Goal: Transaction & Acquisition: Purchase product/service

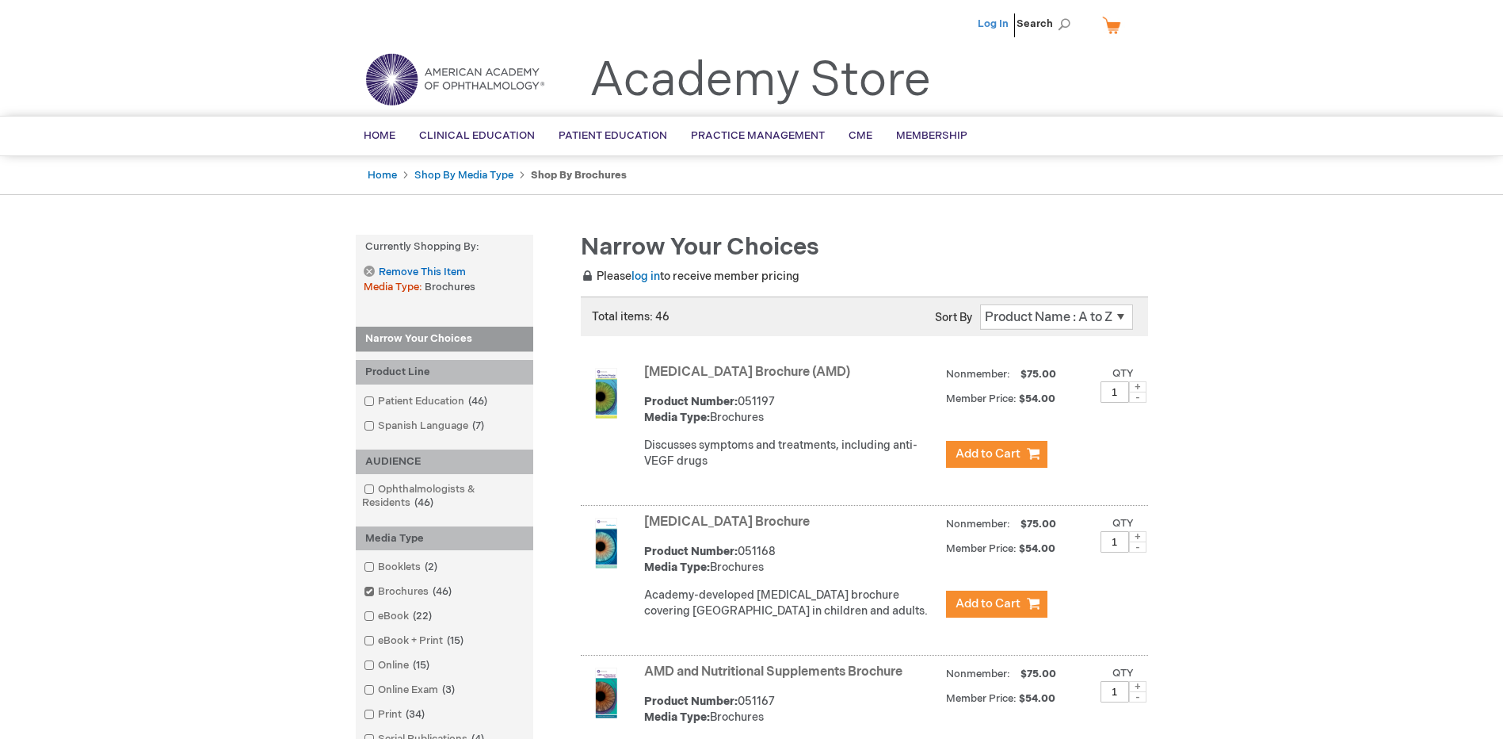
click at [1009, 23] on link "Log In" at bounding box center [993, 23] width 31 height 13
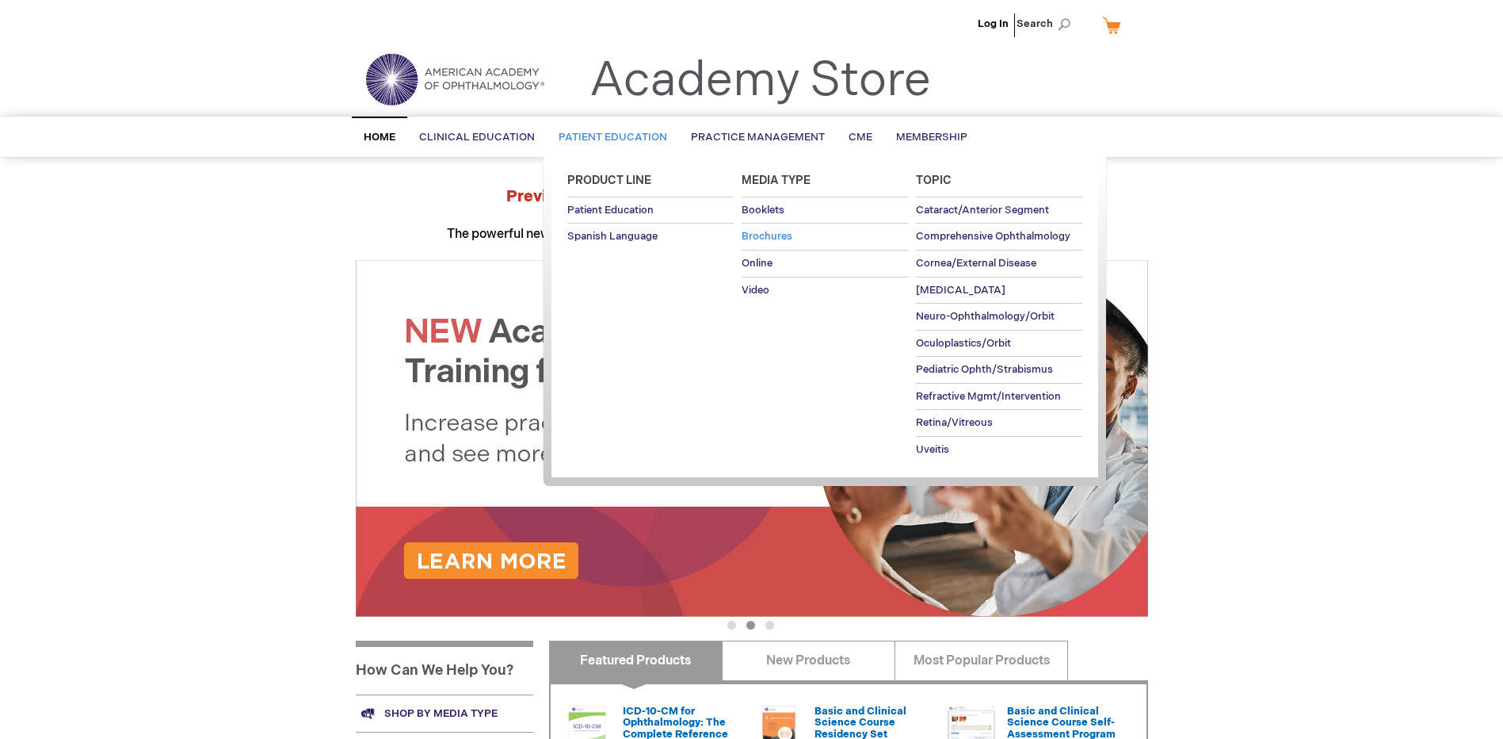
click at [758, 233] on span "Brochures" at bounding box center [767, 236] width 51 height 13
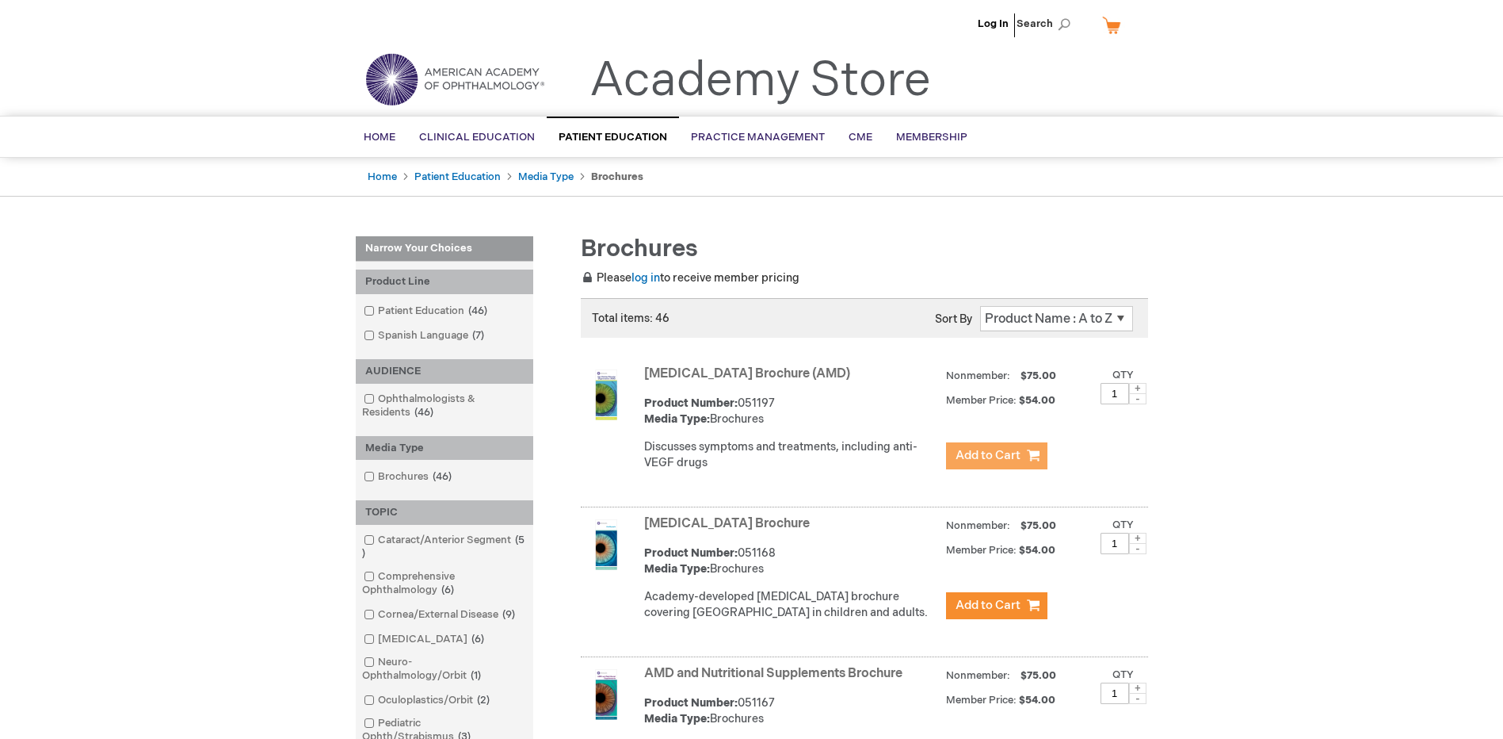
click at [1014, 452] on span "Add to Cart" at bounding box center [988, 455] width 65 height 15
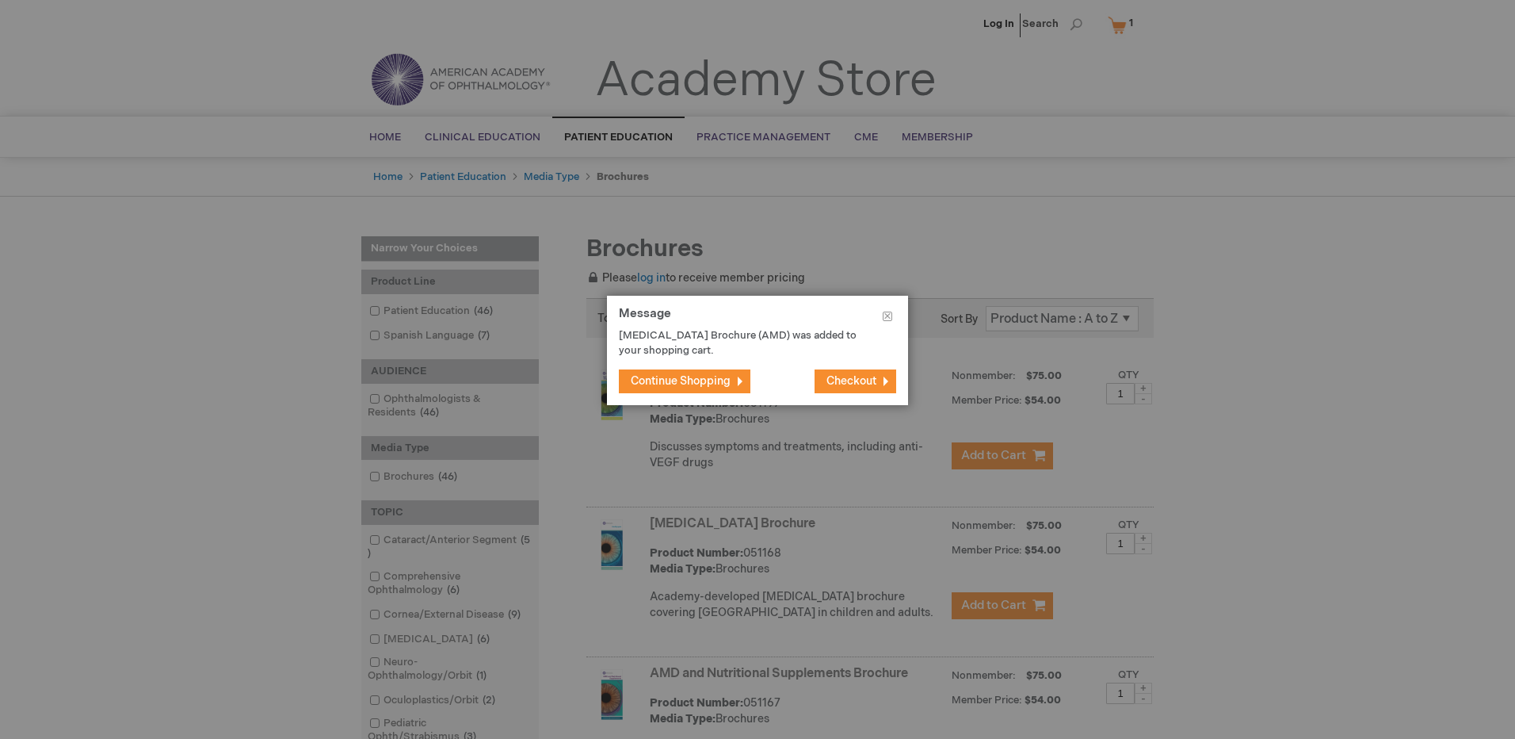
click at [679, 374] on span "Continue Shopping" at bounding box center [681, 380] width 100 height 13
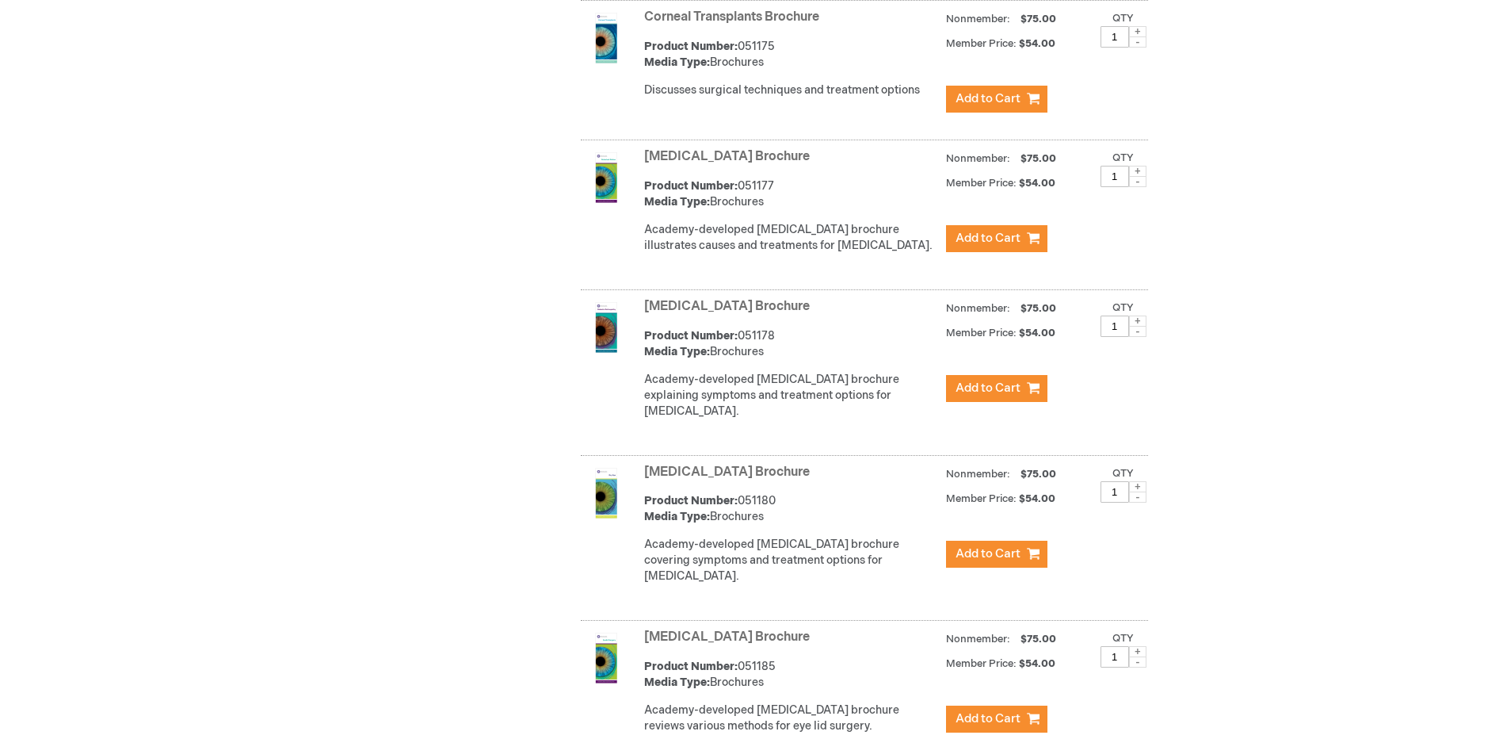
scroll to position [1743, 0]
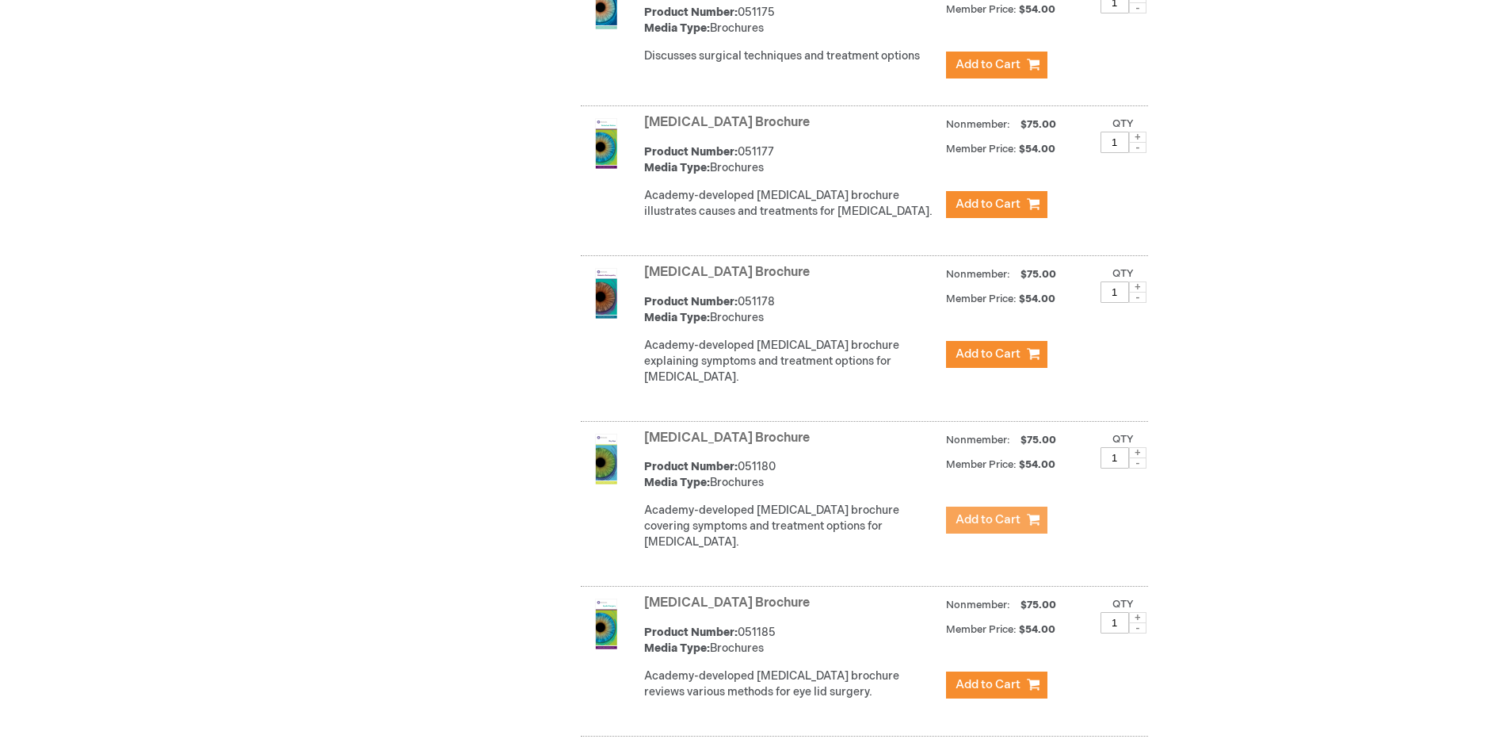
click at [991, 527] on span "Add to Cart" at bounding box center [988, 519] width 65 height 15
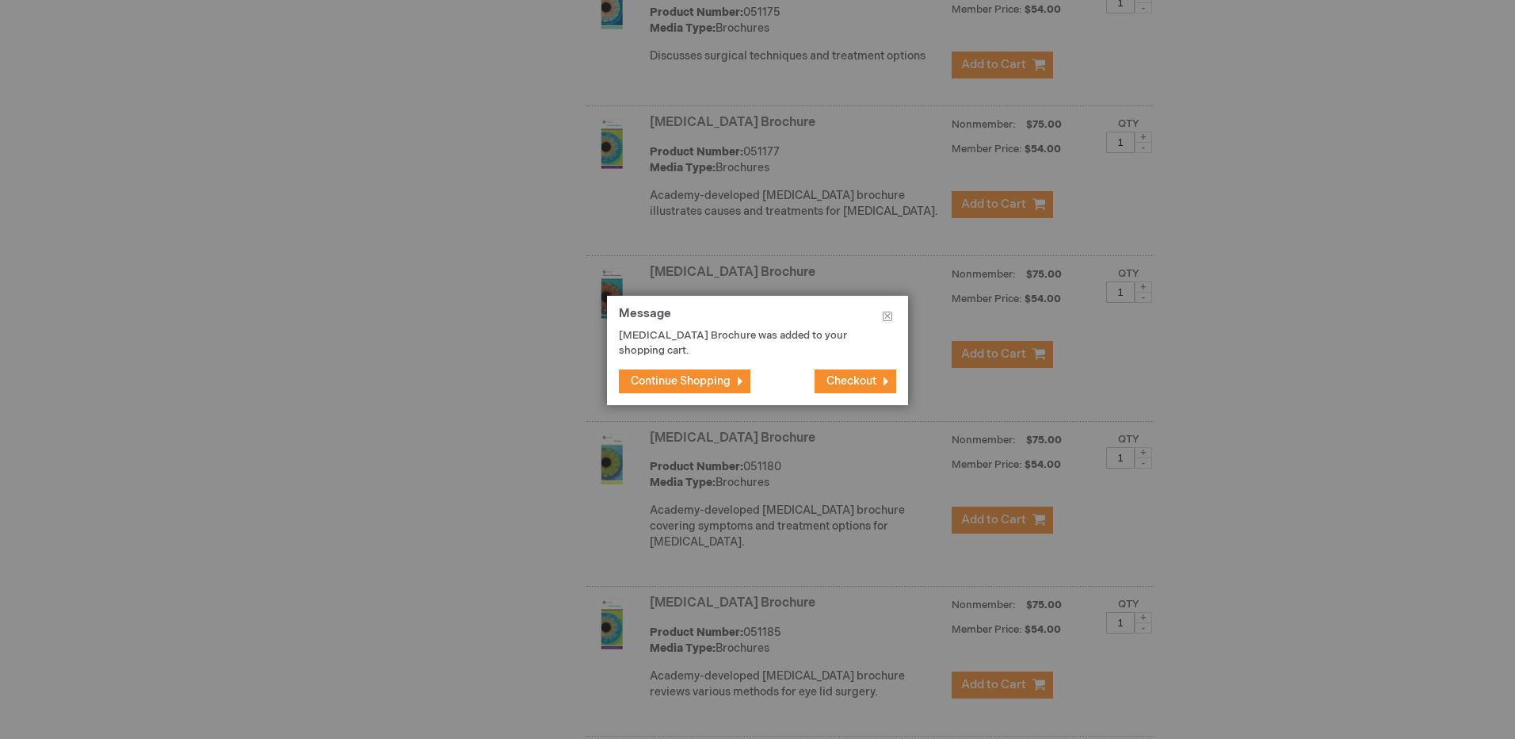
click at [693, 374] on span "Continue Shopping" at bounding box center [681, 380] width 100 height 13
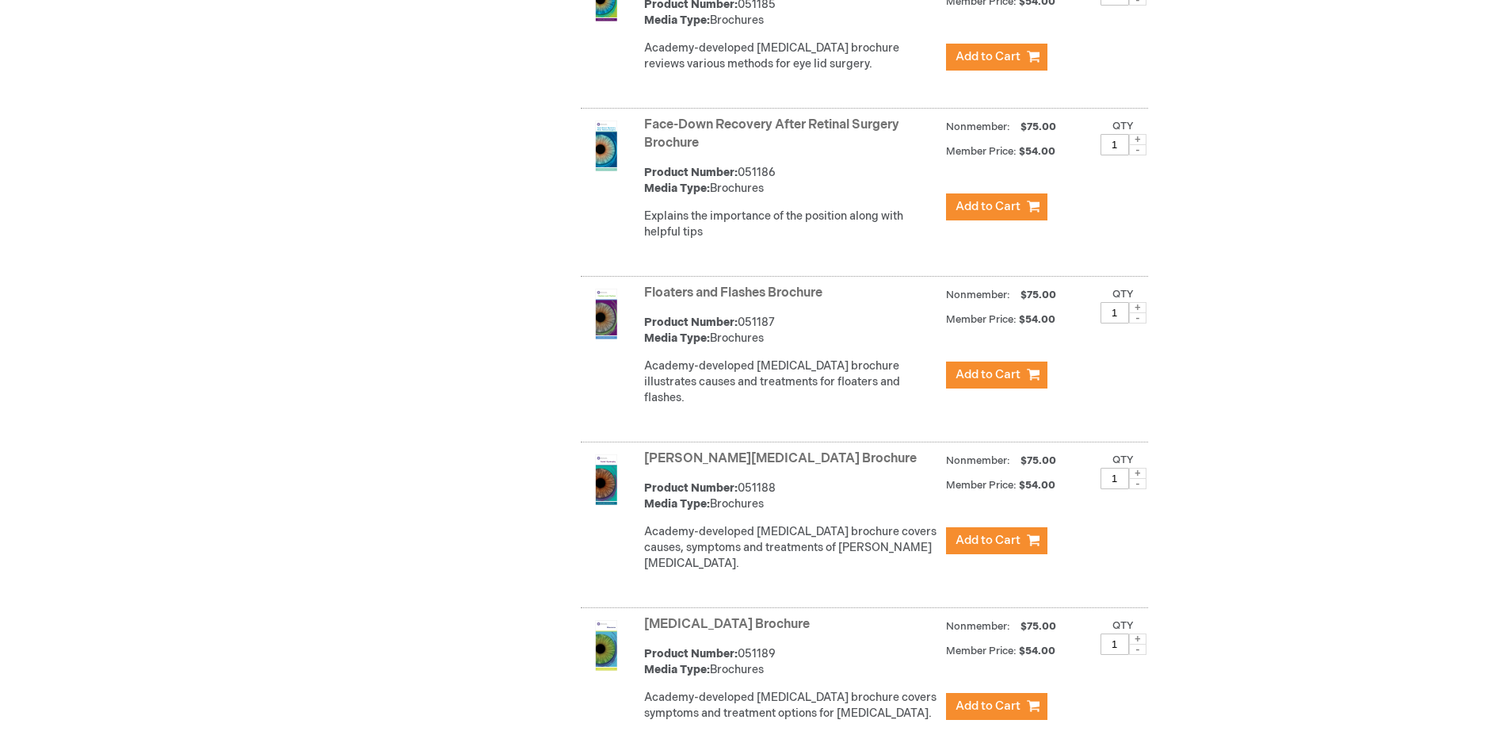
scroll to position [2377, 0]
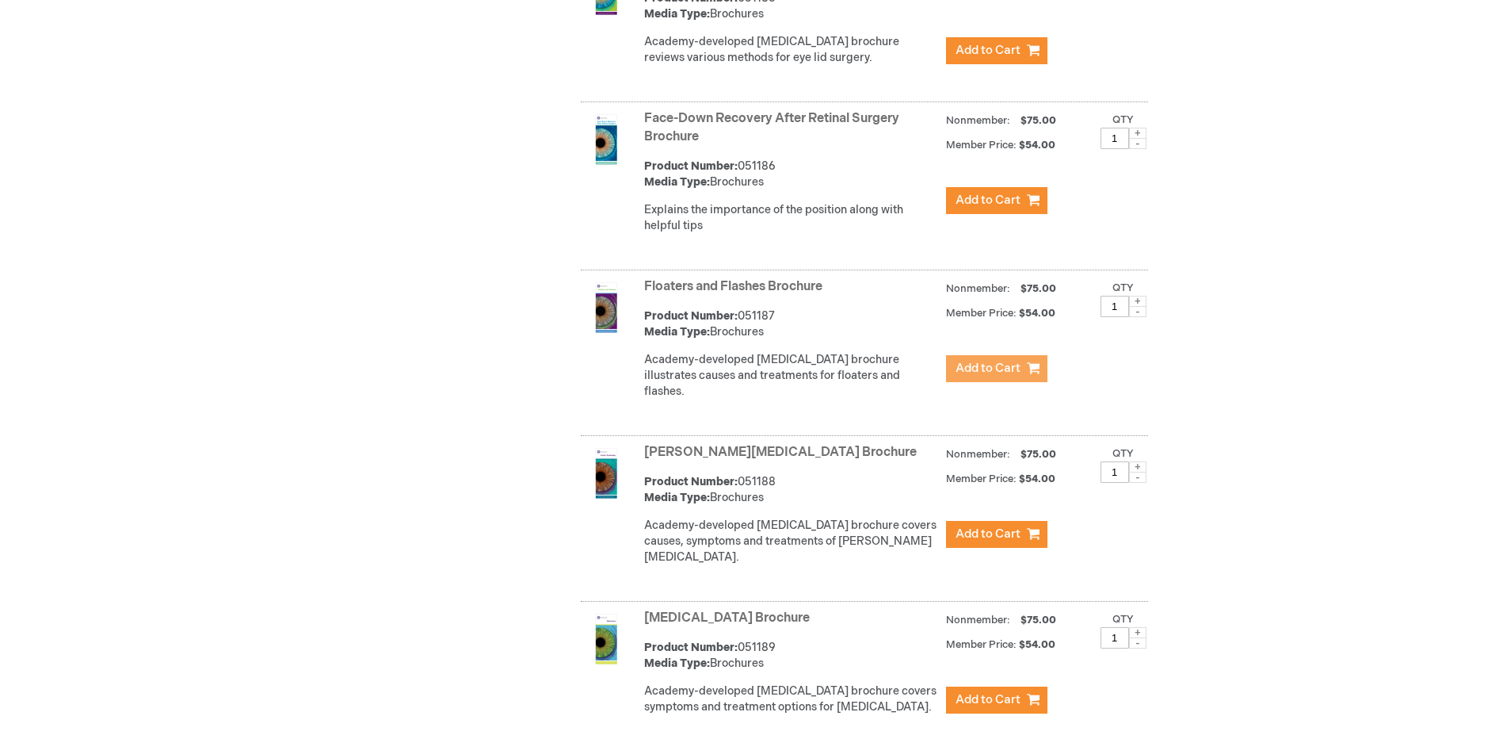
click at [959, 368] on span "Add to Cart" at bounding box center [988, 368] width 65 height 15
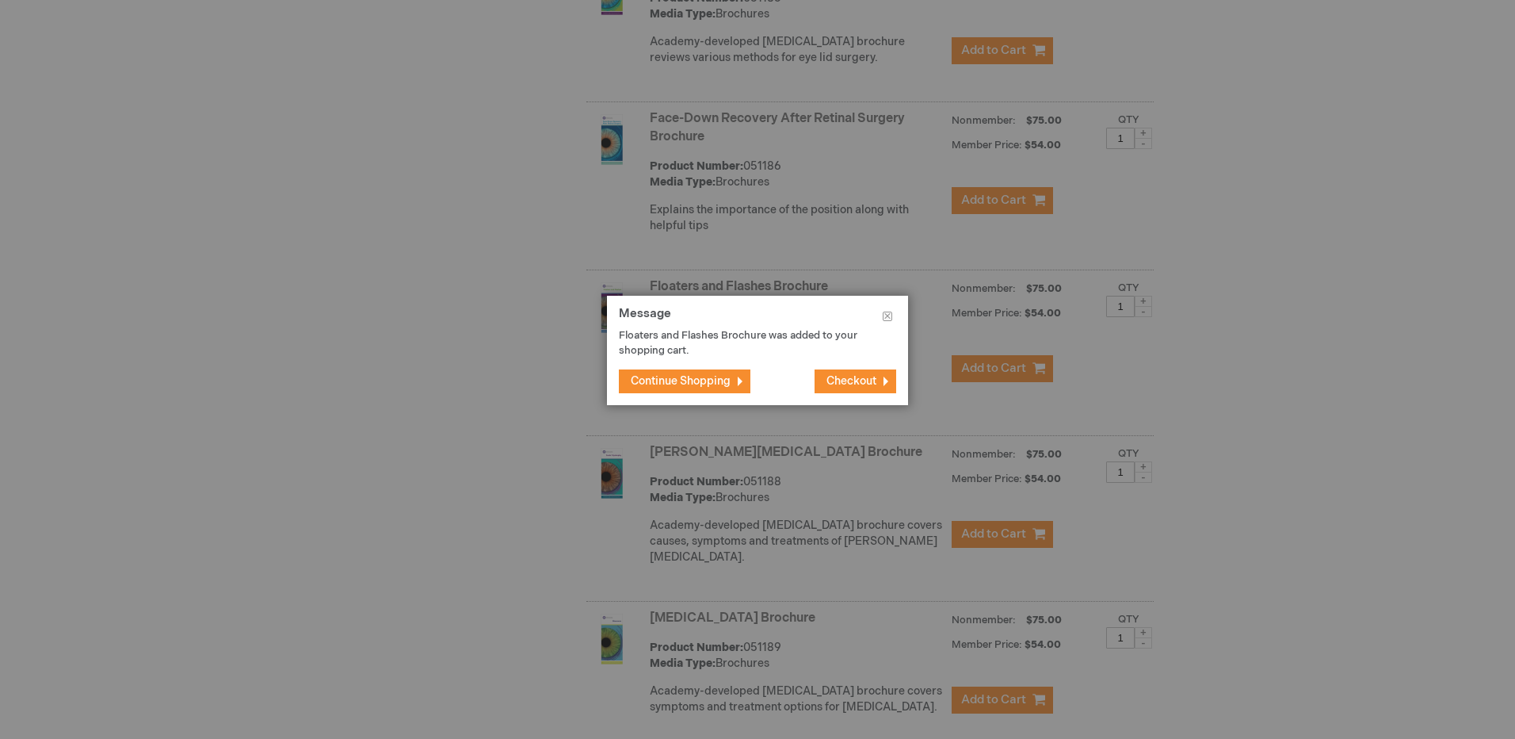
click at [678, 382] on span "Continue Shopping" at bounding box center [681, 380] width 100 height 13
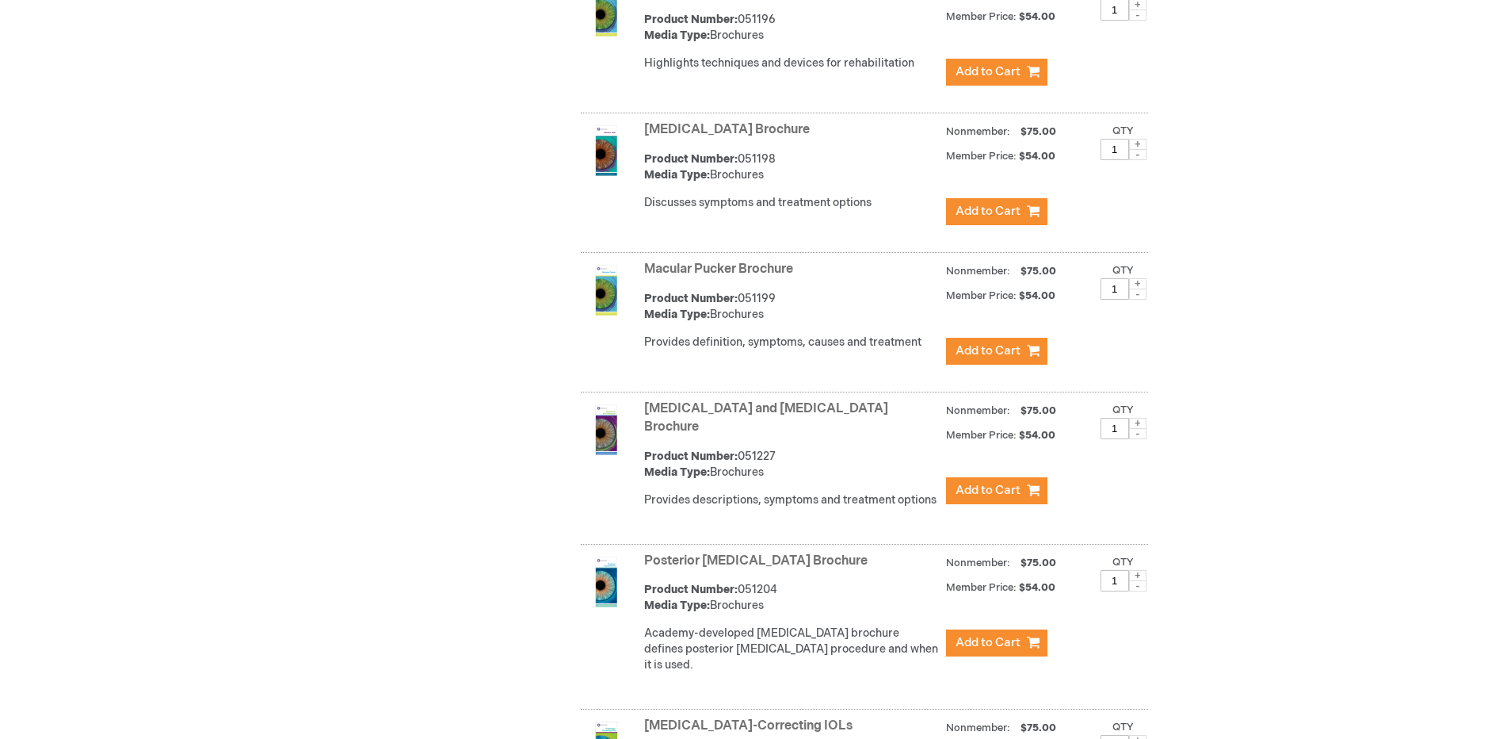
scroll to position [4042, 0]
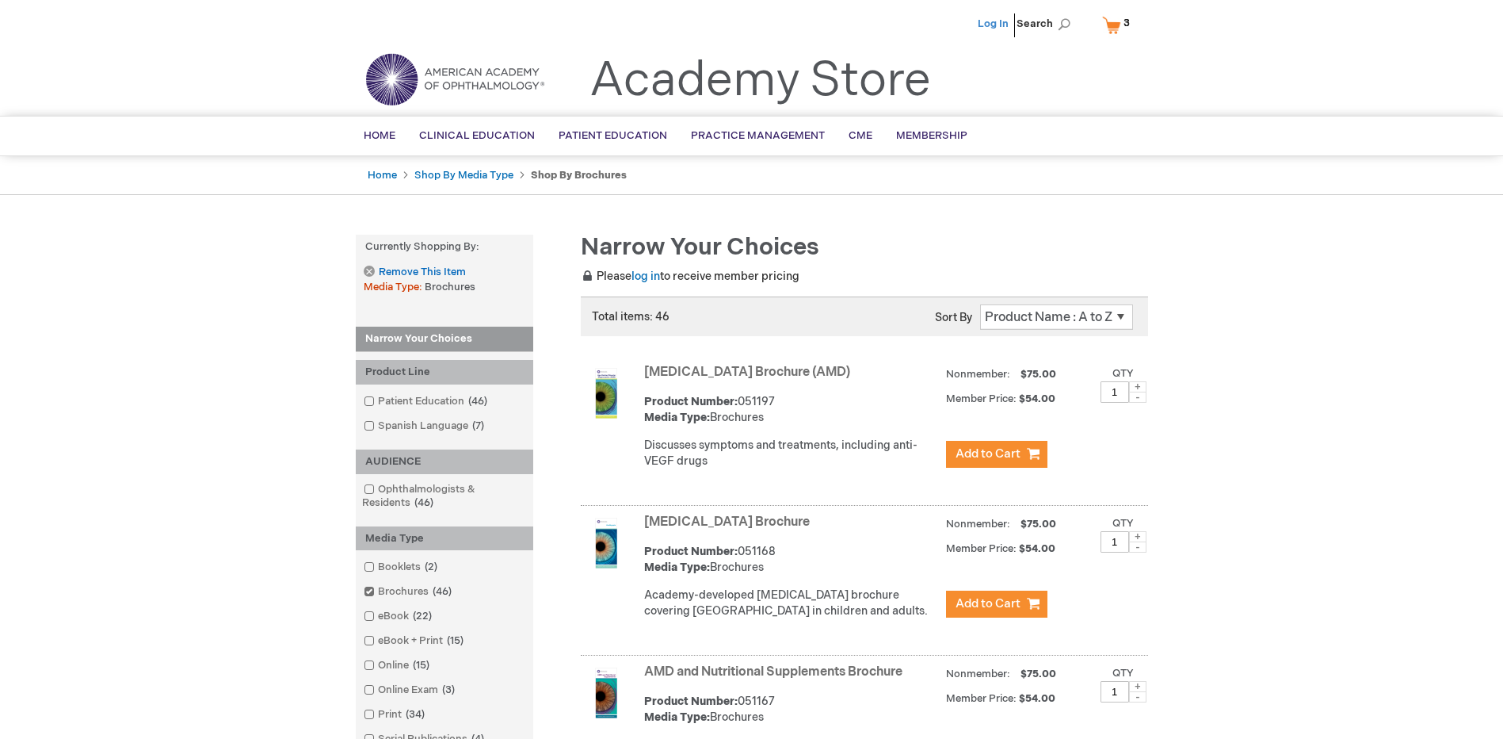
click at [998, 26] on link "Log In" at bounding box center [993, 23] width 31 height 13
